Goal: Task Accomplishment & Management: Use online tool/utility

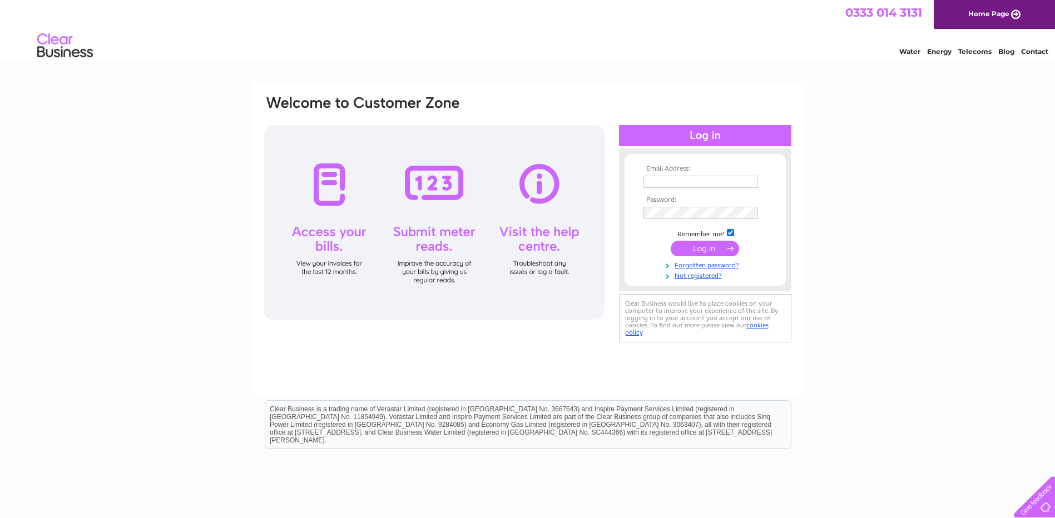
type input "christine.tuke@shortridge.co.uk"
click at [683, 243] on input "submit" at bounding box center [705, 249] width 68 height 16
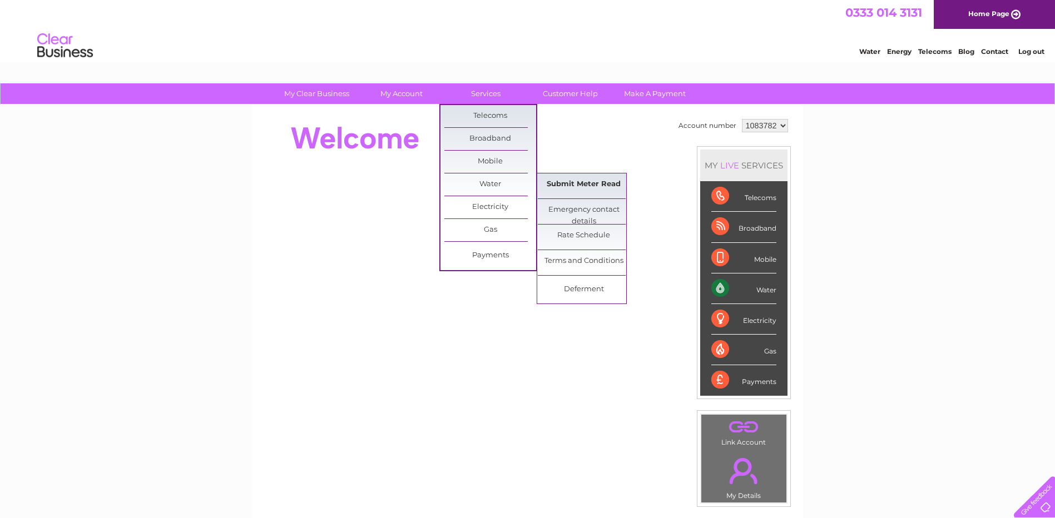
click at [586, 182] on link "Submit Meter Read" at bounding box center [584, 185] width 92 height 22
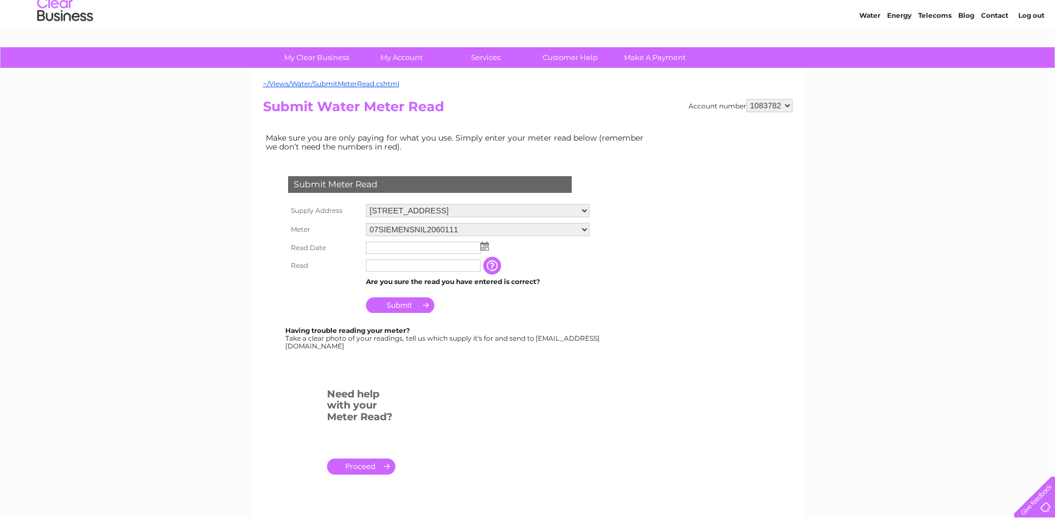
scroll to position [56, 0]
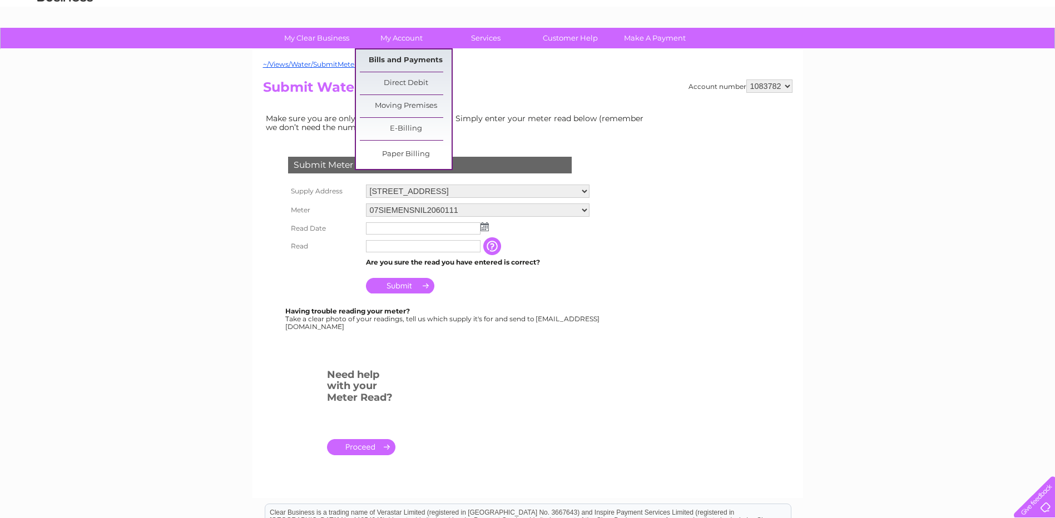
click at [404, 59] on link "Bills and Payments" at bounding box center [406, 60] width 92 height 22
click at [408, 63] on link "Bills and Payments" at bounding box center [406, 60] width 92 height 22
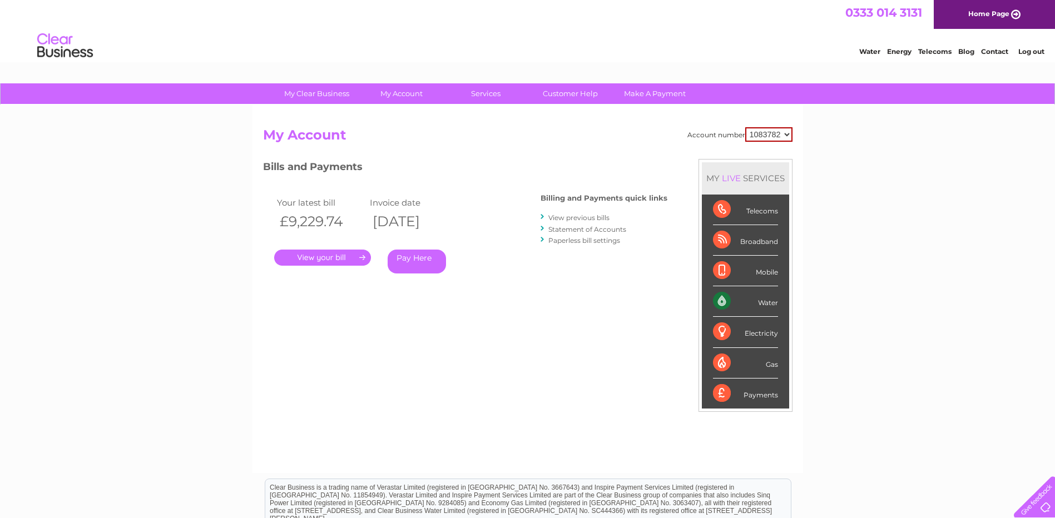
click at [335, 259] on link "." at bounding box center [322, 258] width 97 height 16
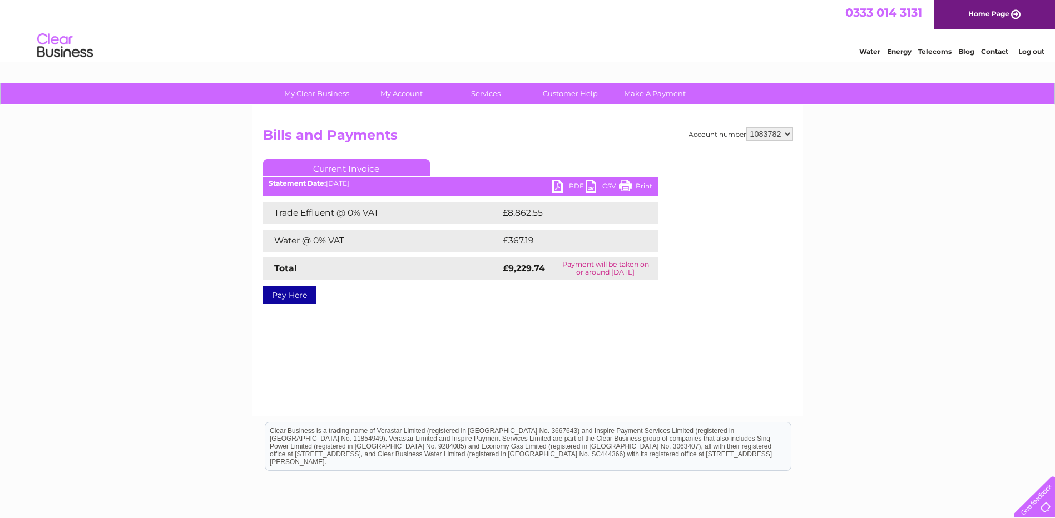
click at [562, 186] on link "PDF" at bounding box center [568, 188] width 33 height 16
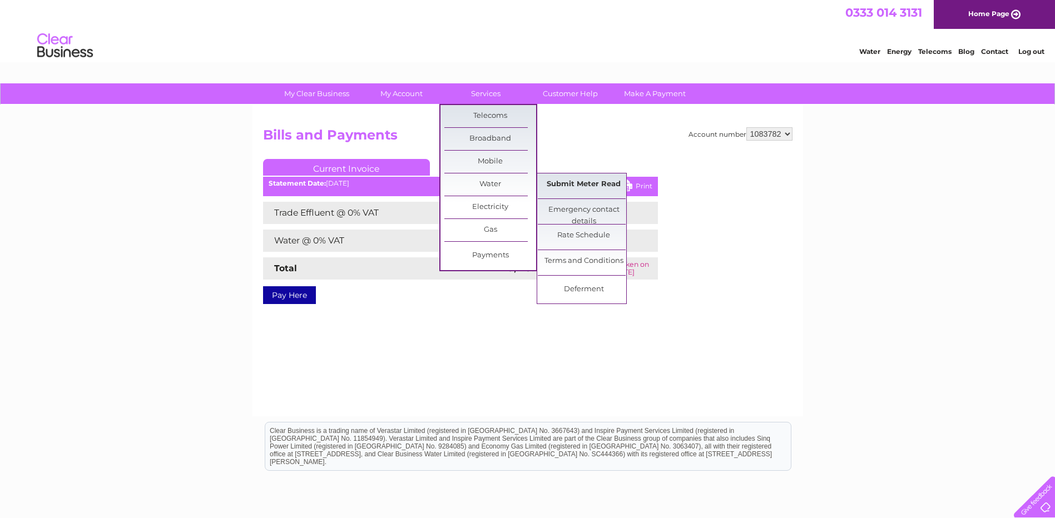
click at [586, 184] on link "Submit Meter Read" at bounding box center [584, 185] width 92 height 22
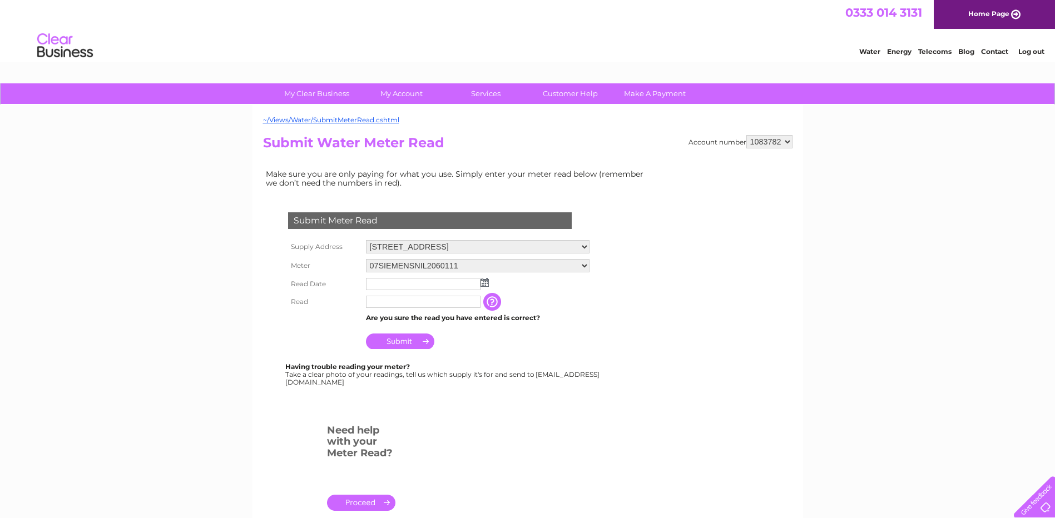
click at [484, 285] on img at bounding box center [484, 282] width 8 height 9
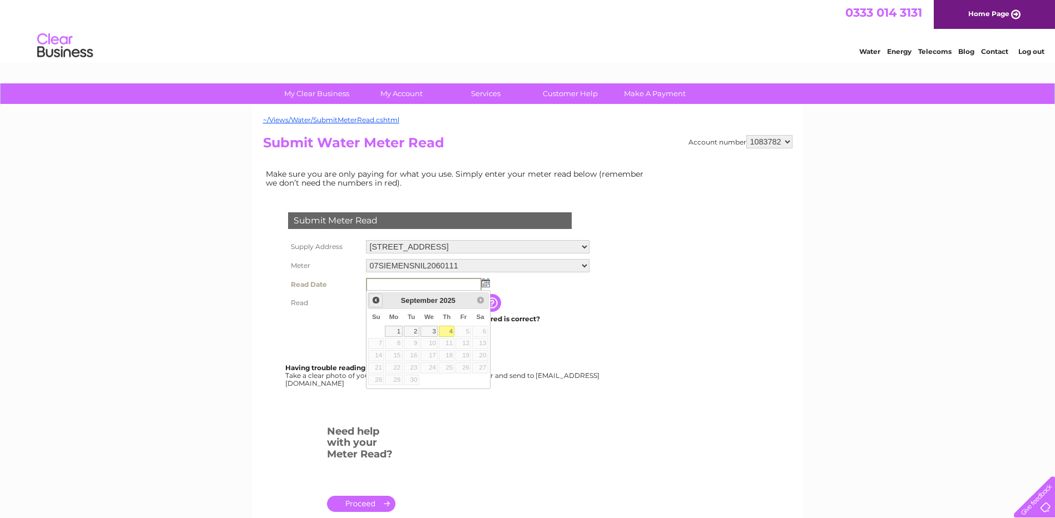
click at [378, 299] on span "Prev" at bounding box center [375, 300] width 9 height 9
click at [380, 393] on link "31" at bounding box center [376, 392] width 16 height 11
type input "2025/08/31"
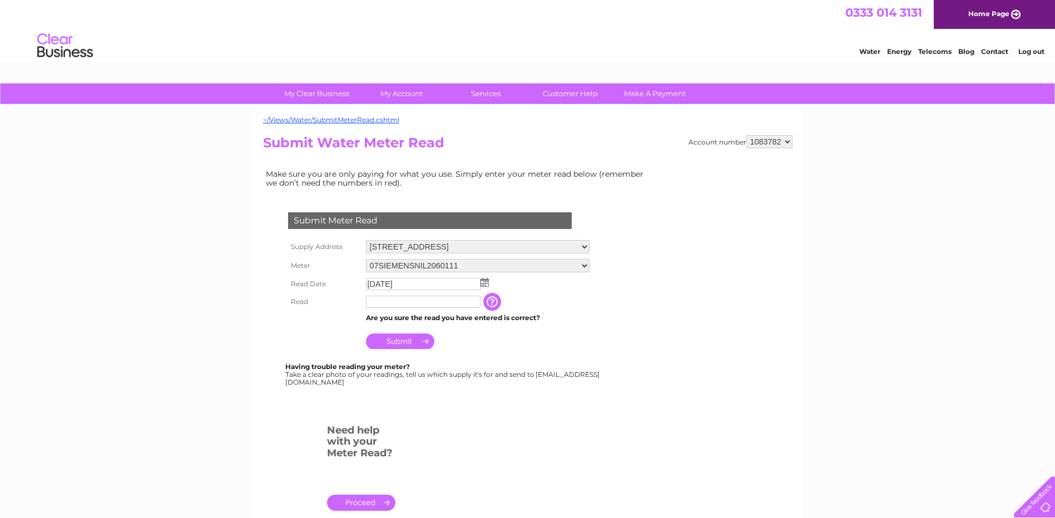
click at [428, 303] on input "text" at bounding box center [423, 302] width 115 height 12
type input "192491"
click at [413, 342] on input "Submit" at bounding box center [400, 343] width 68 height 16
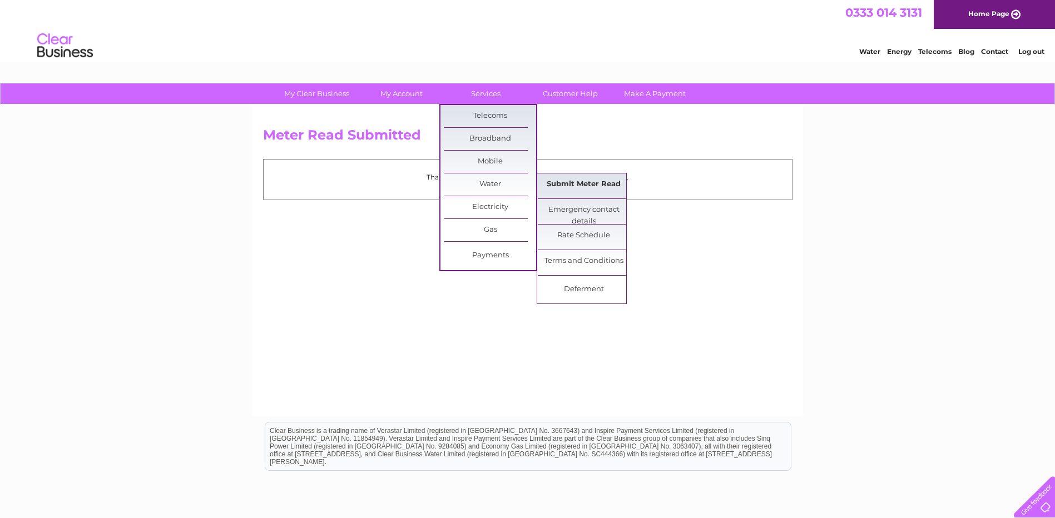
click at [580, 180] on link "Submit Meter Read" at bounding box center [584, 185] width 92 height 22
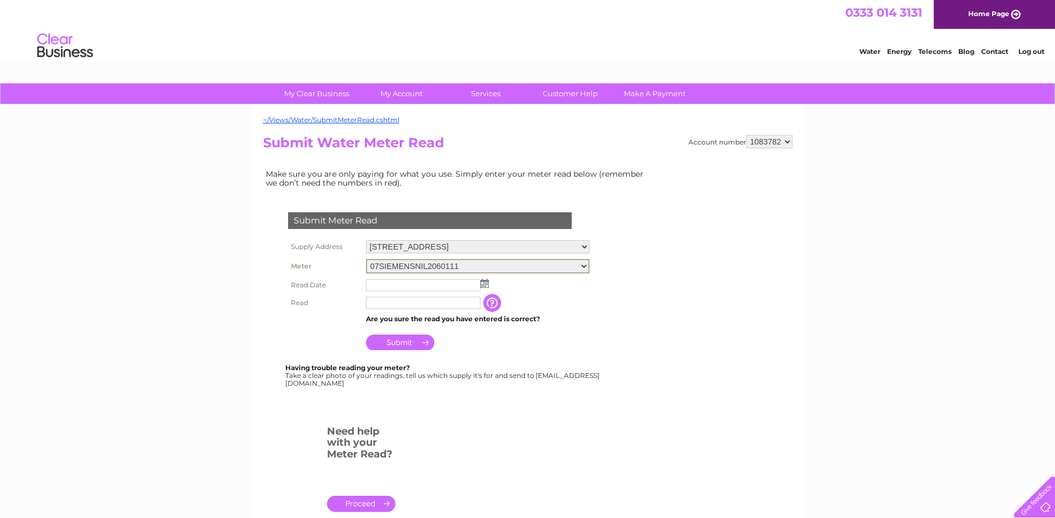
click at [581, 265] on select "07SIEMENSNIL2060111 08ELSTER-X06A245755" at bounding box center [478, 266] width 224 height 14
select select "130880"
click at [366, 259] on select "07SIEMENSNIL2060111 08ELSTER-X06A245755" at bounding box center [478, 266] width 224 height 14
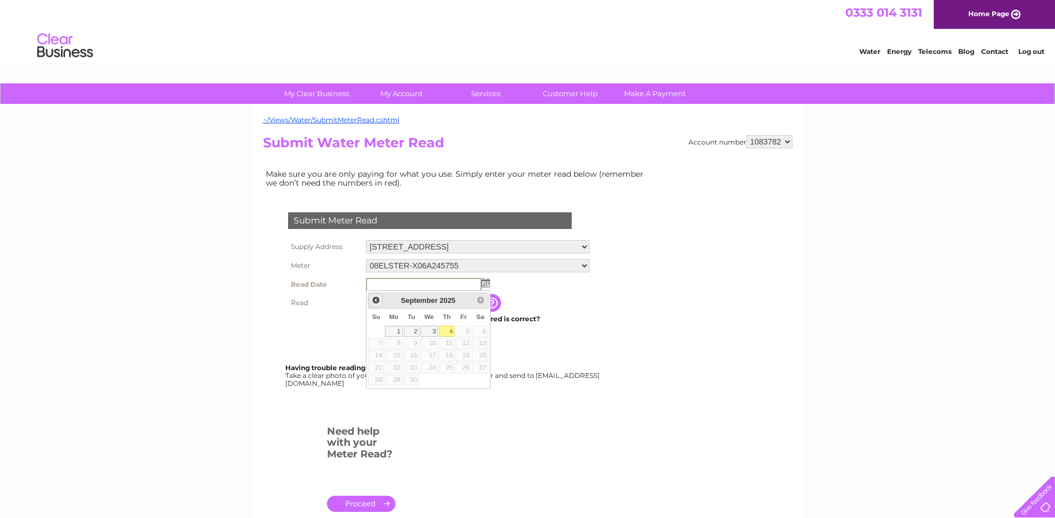
click at [380, 301] on link "Prev" at bounding box center [376, 301] width 14 height 14
click at [376, 394] on link "31" at bounding box center [376, 392] width 16 height 11
type input "[DATE]"
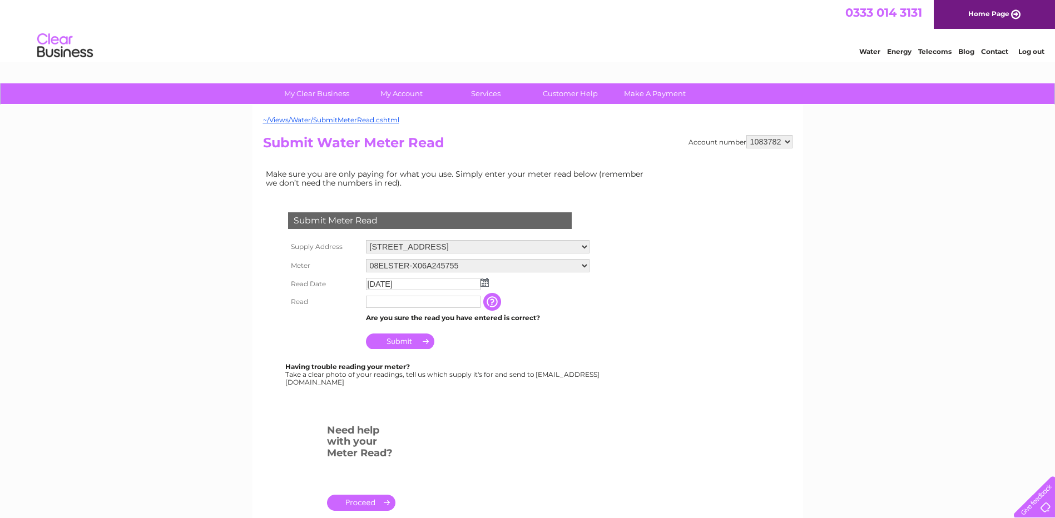
click at [412, 303] on input "text" at bounding box center [423, 302] width 115 height 12
type input "9955"
click at [416, 340] on input "Submit" at bounding box center [400, 343] width 68 height 16
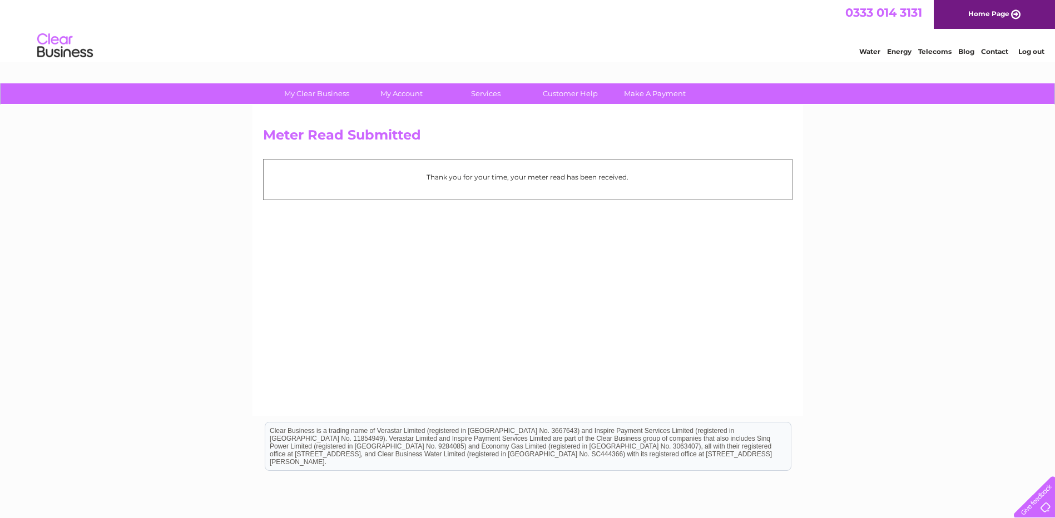
click at [985, 9] on link "Home Page" at bounding box center [994, 14] width 121 height 29
